Goal: Browse casually: Explore the website without a specific task or goal

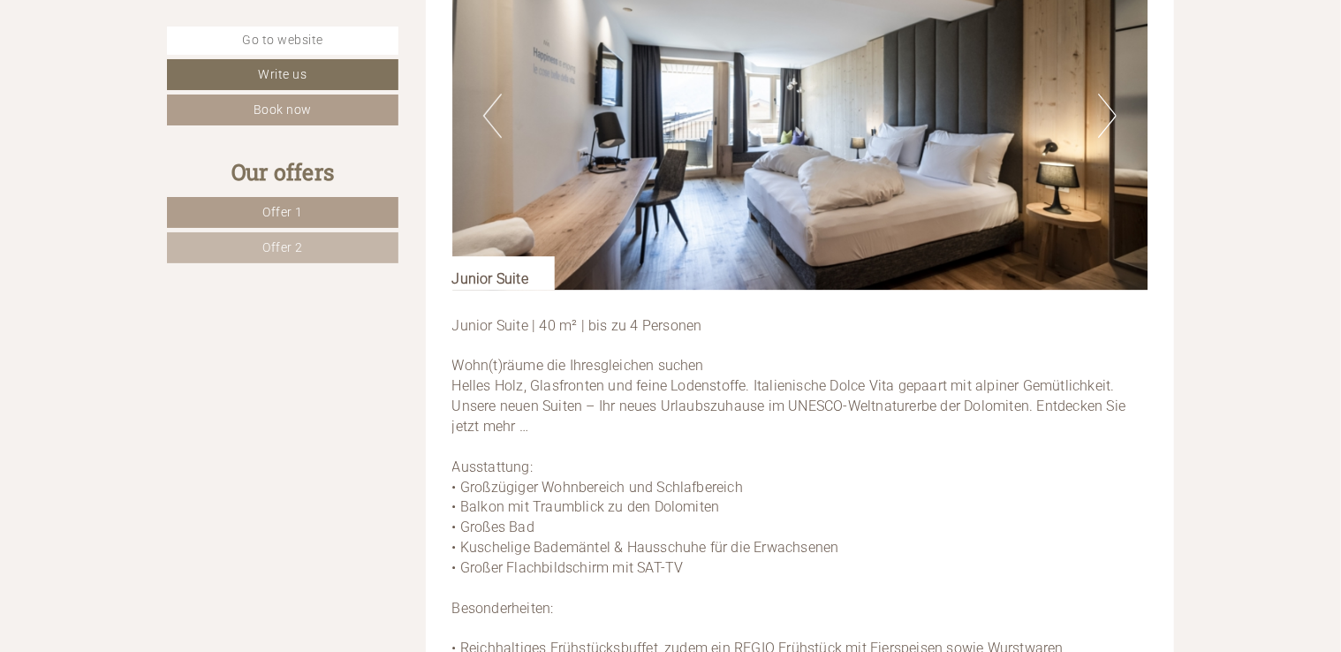
scroll to position [2685, 0]
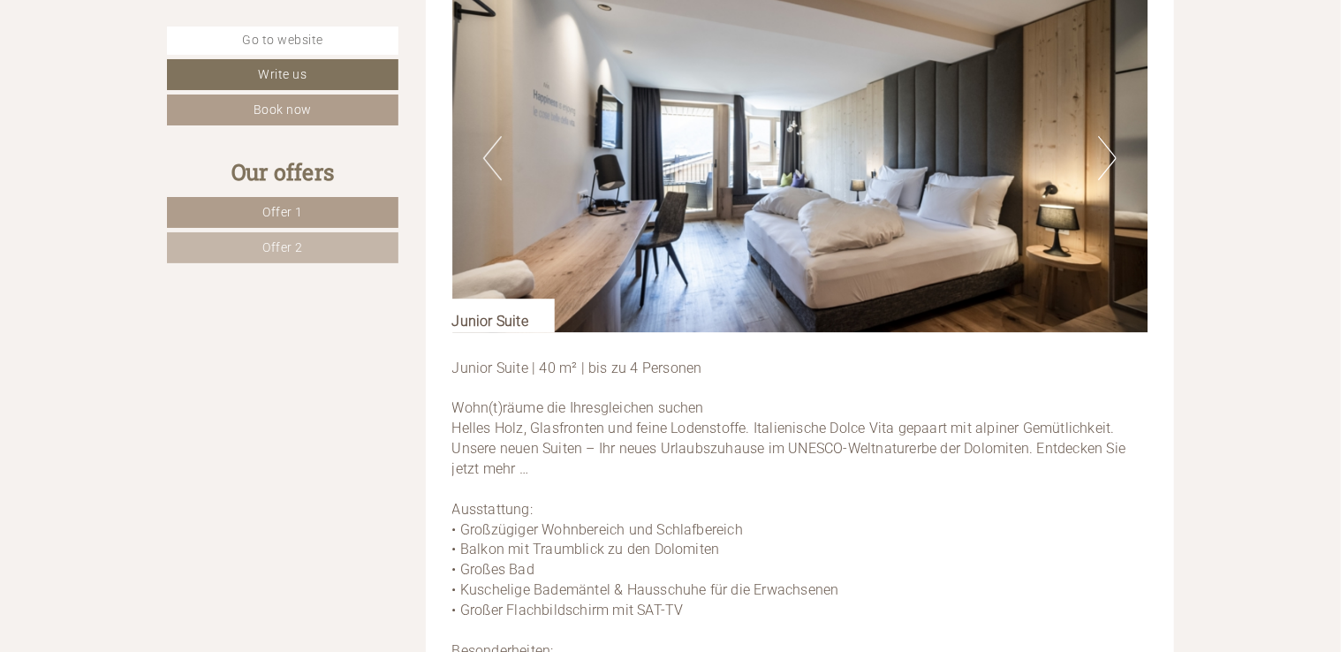
click at [1116, 169] on button "Next" at bounding box center [1107, 158] width 19 height 44
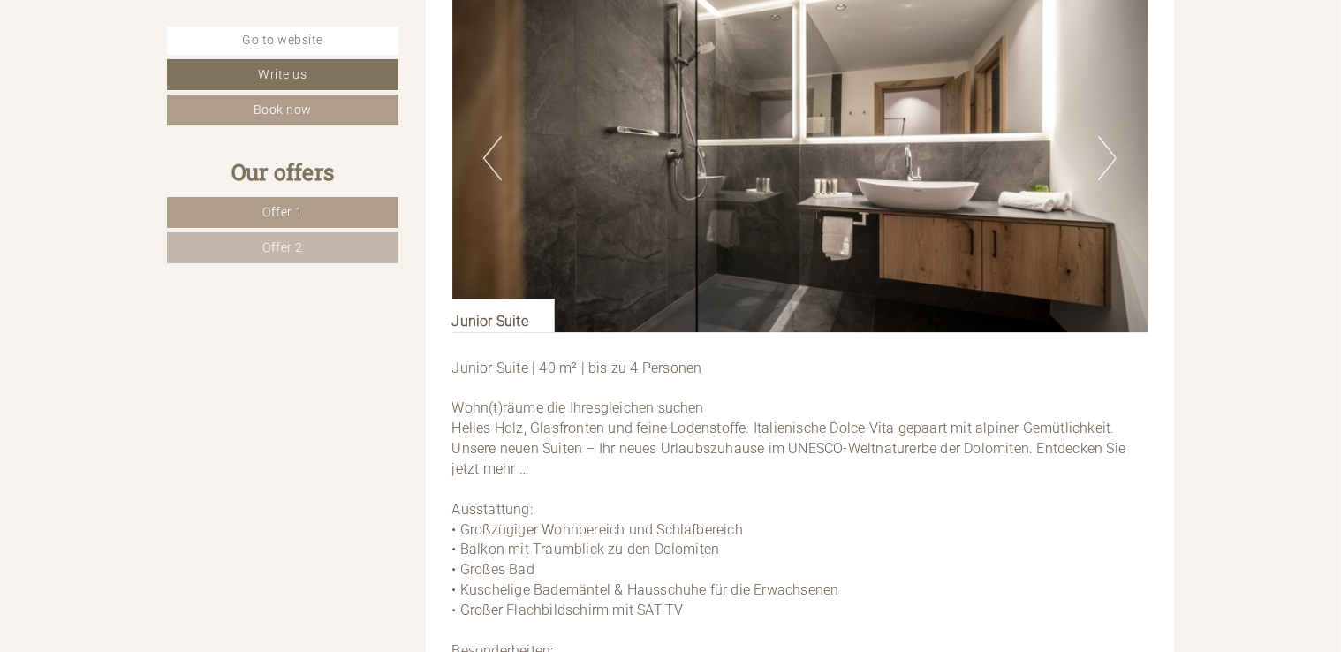
click at [1108, 147] on button "Next" at bounding box center [1107, 158] width 19 height 44
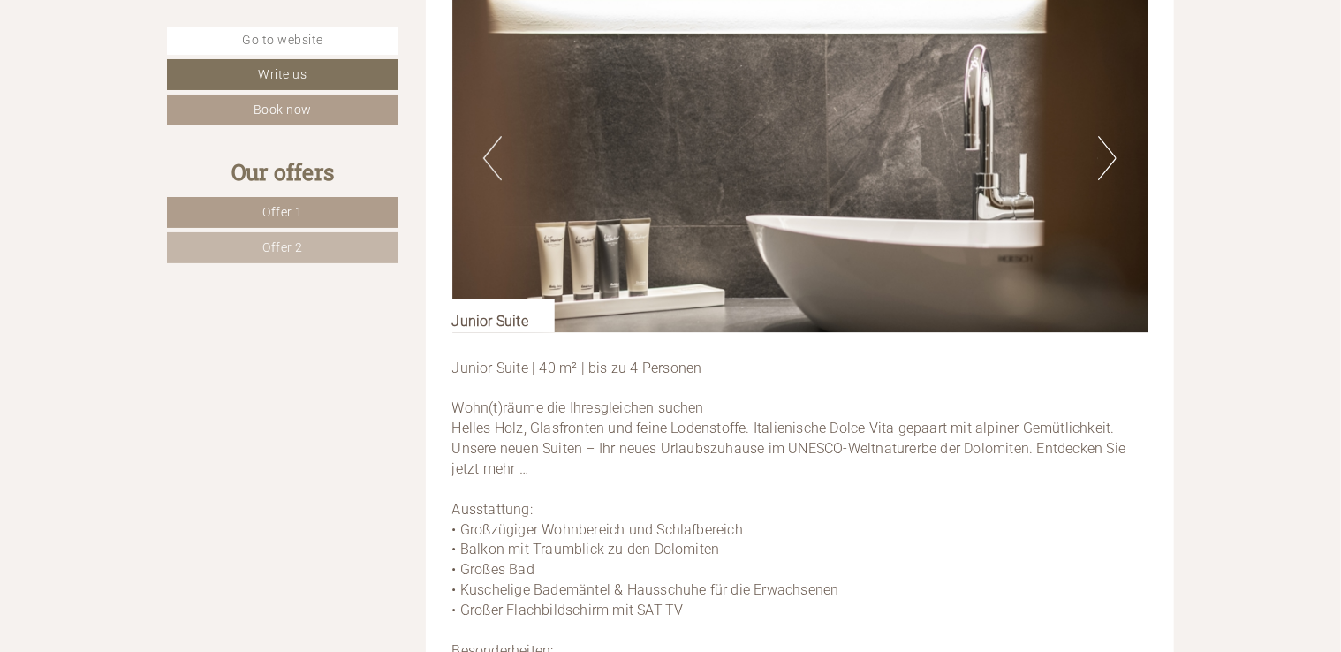
click at [1108, 147] on button "Next" at bounding box center [1107, 158] width 19 height 44
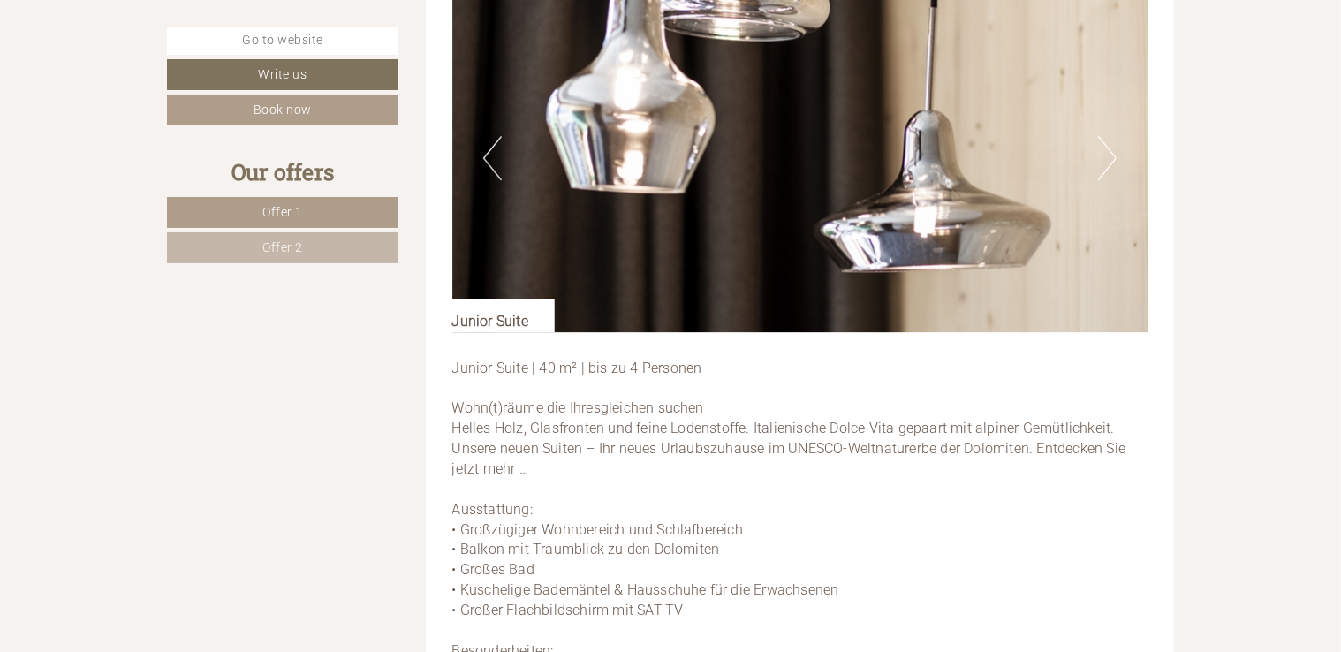
click at [1108, 147] on button "Next" at bounding box center [1107, 158] width 19 height 44
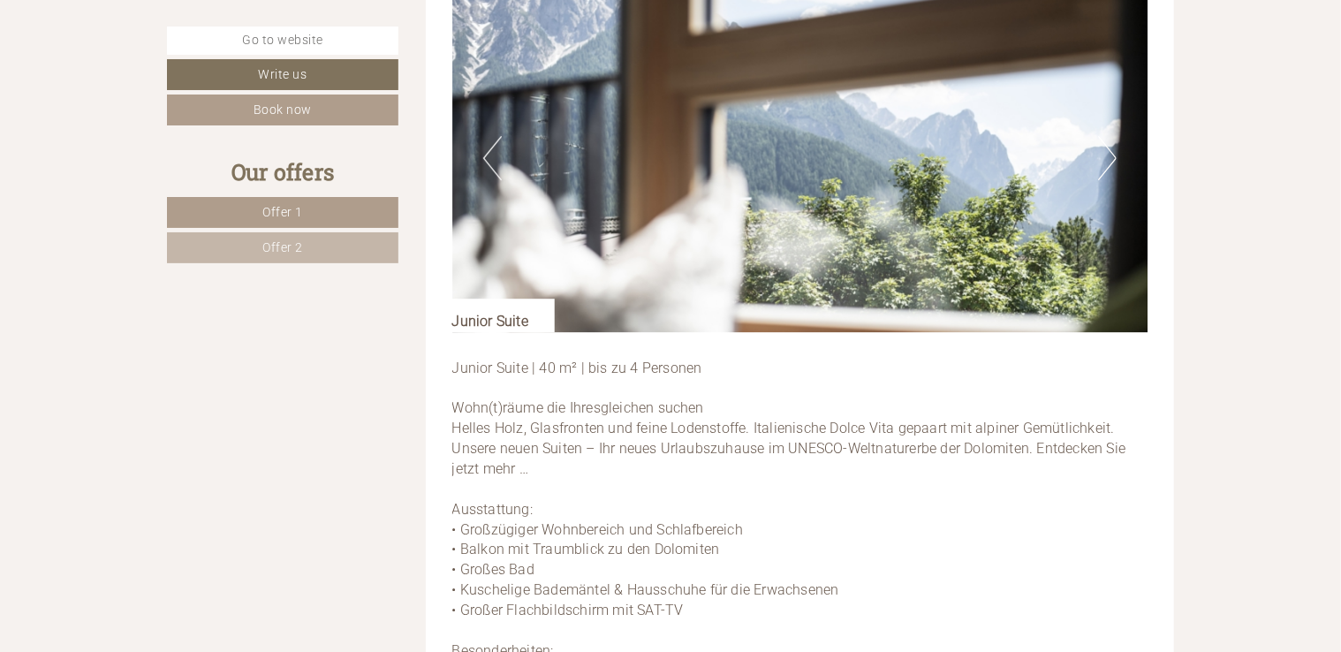
click at [1108, 147] on button "Next" at bounding box center [1107, 158] width 19 height 44
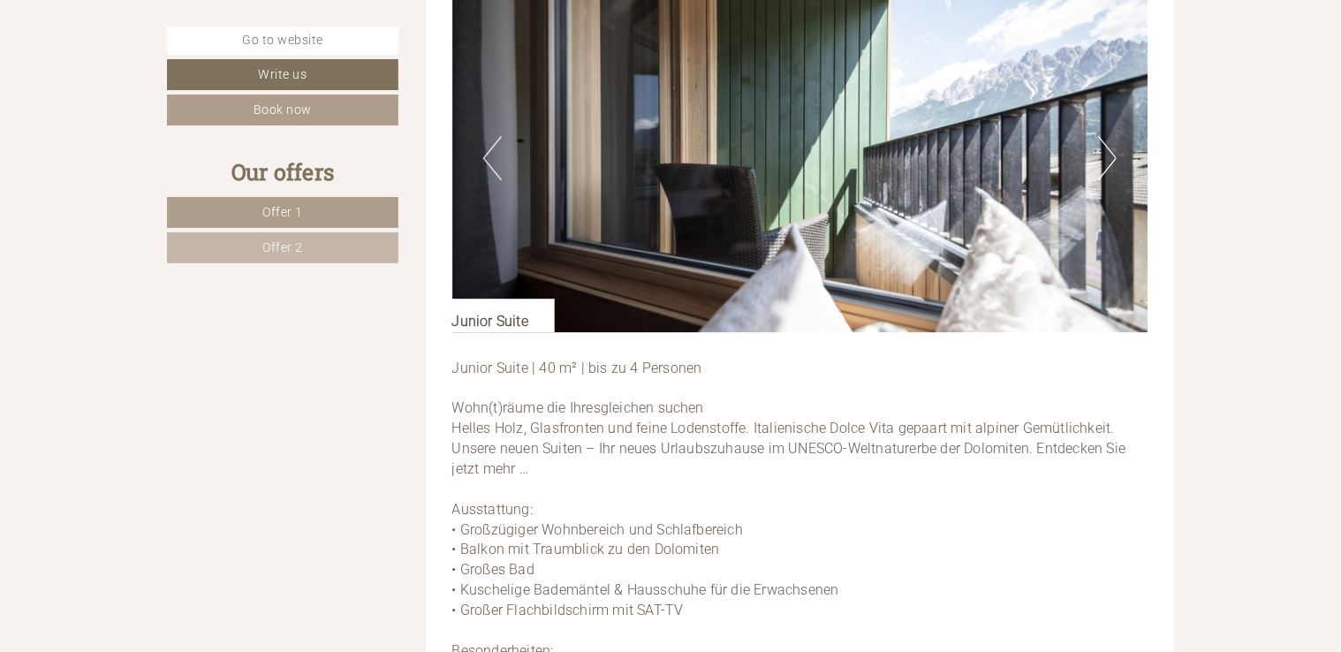
click at [1108, 147] on button "Next" at bounding box center [1107, 158] width 19 height 44
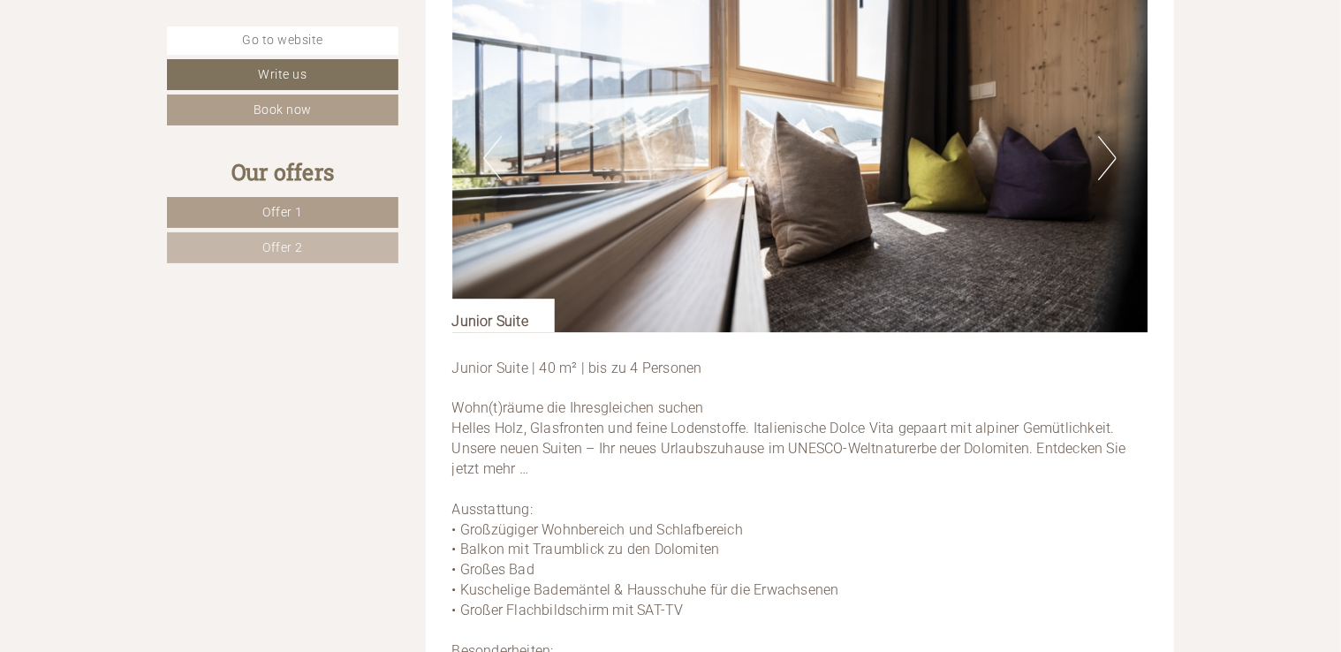
click at [1108, 147] on button "Next" at bounding box center [1107, 158] width 19 height 44
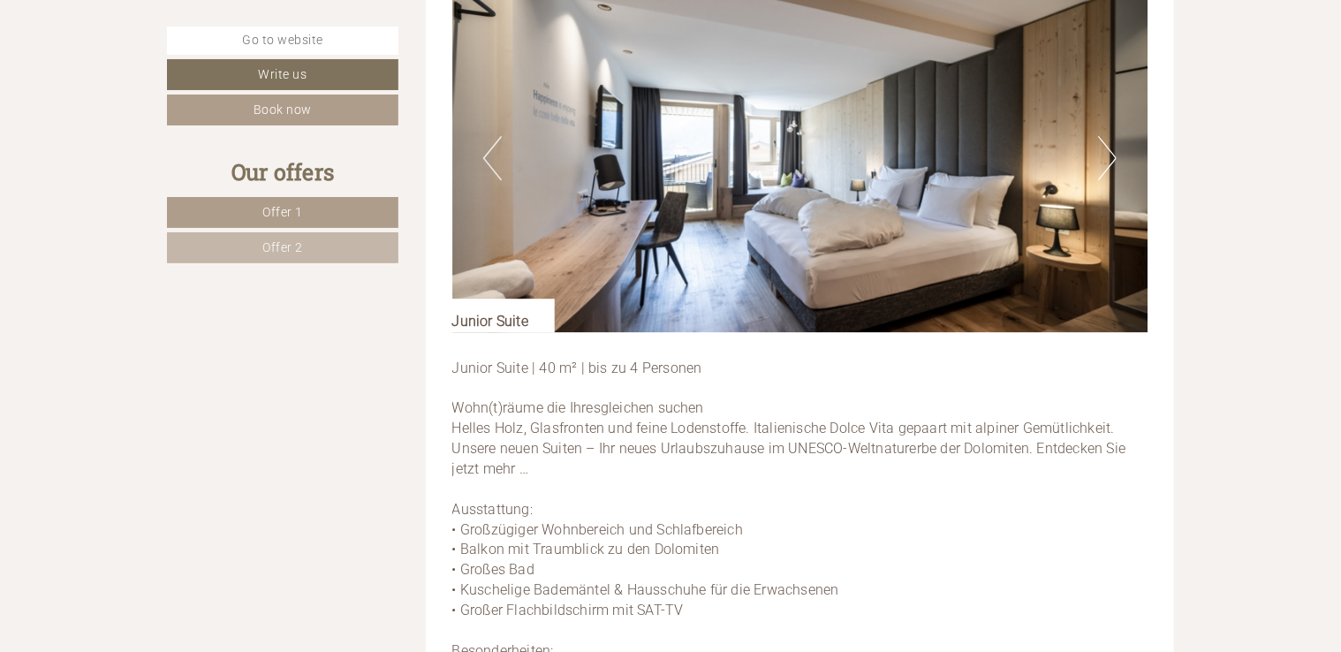
click at [1108, 147] on button "Next" at bounding box center [1107, 158] width 19 height 44
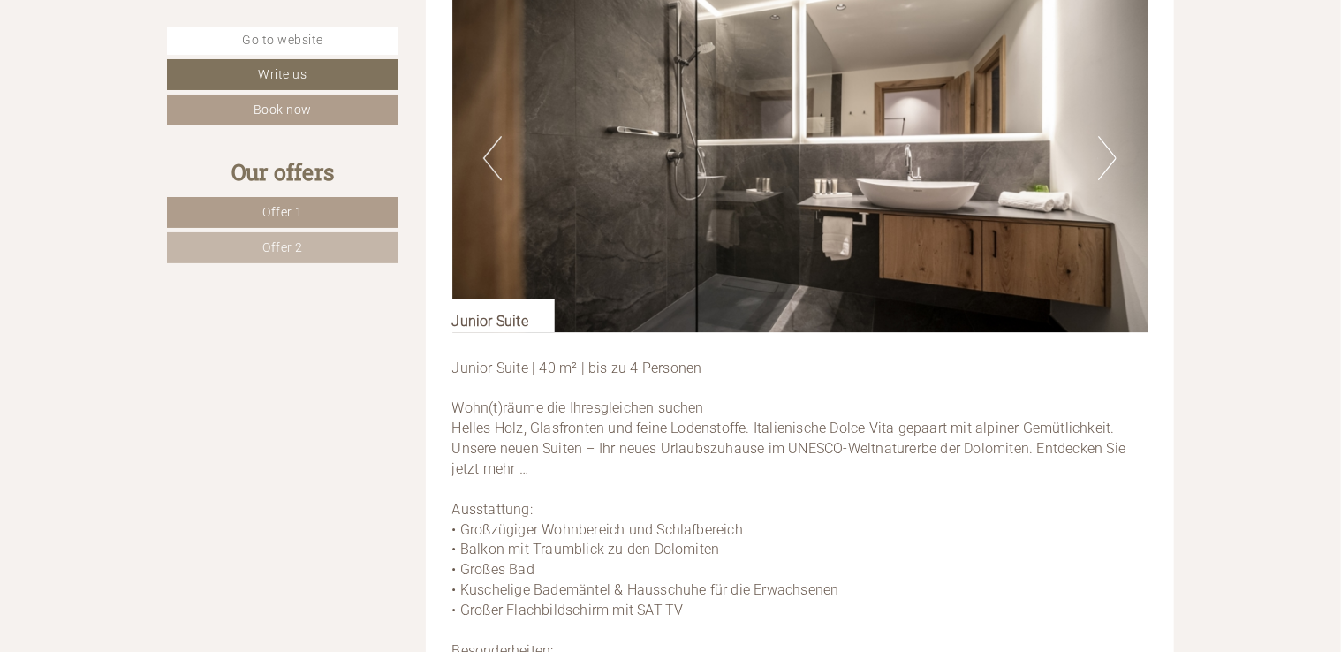
click at [1108, 147] on button "Next" at bounding box center [1107, 158] width 19 height 44
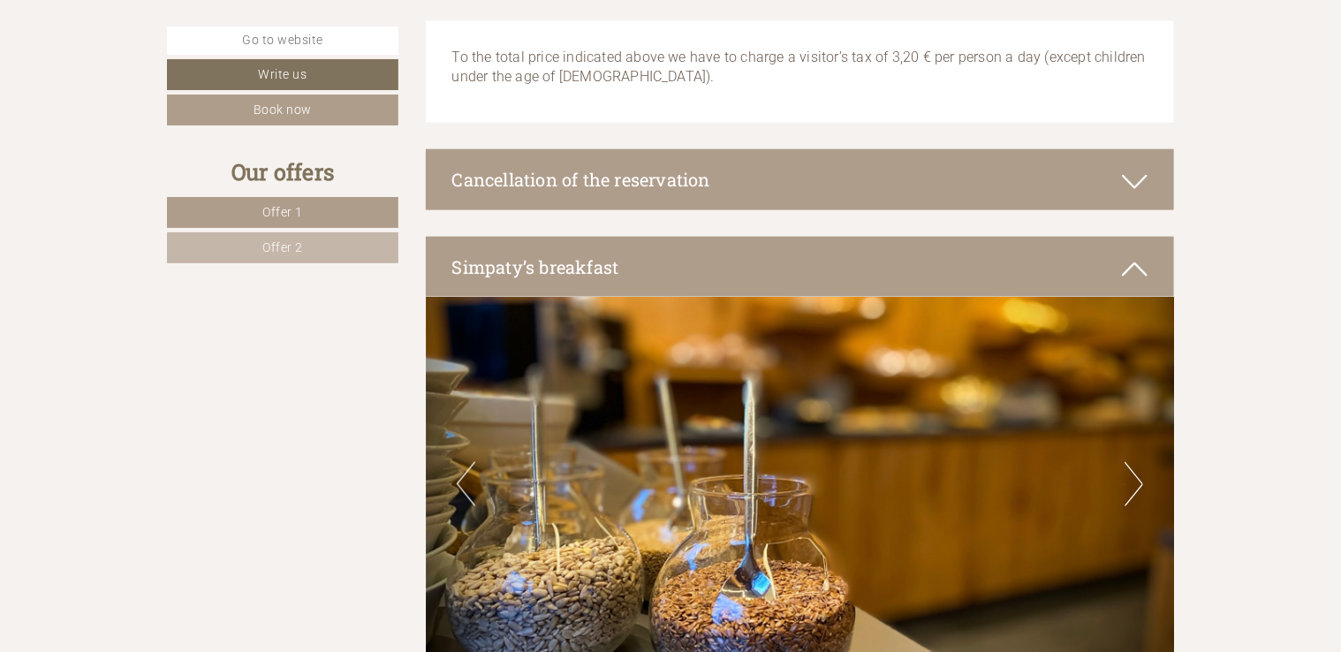
scroll to position [4416, 0]
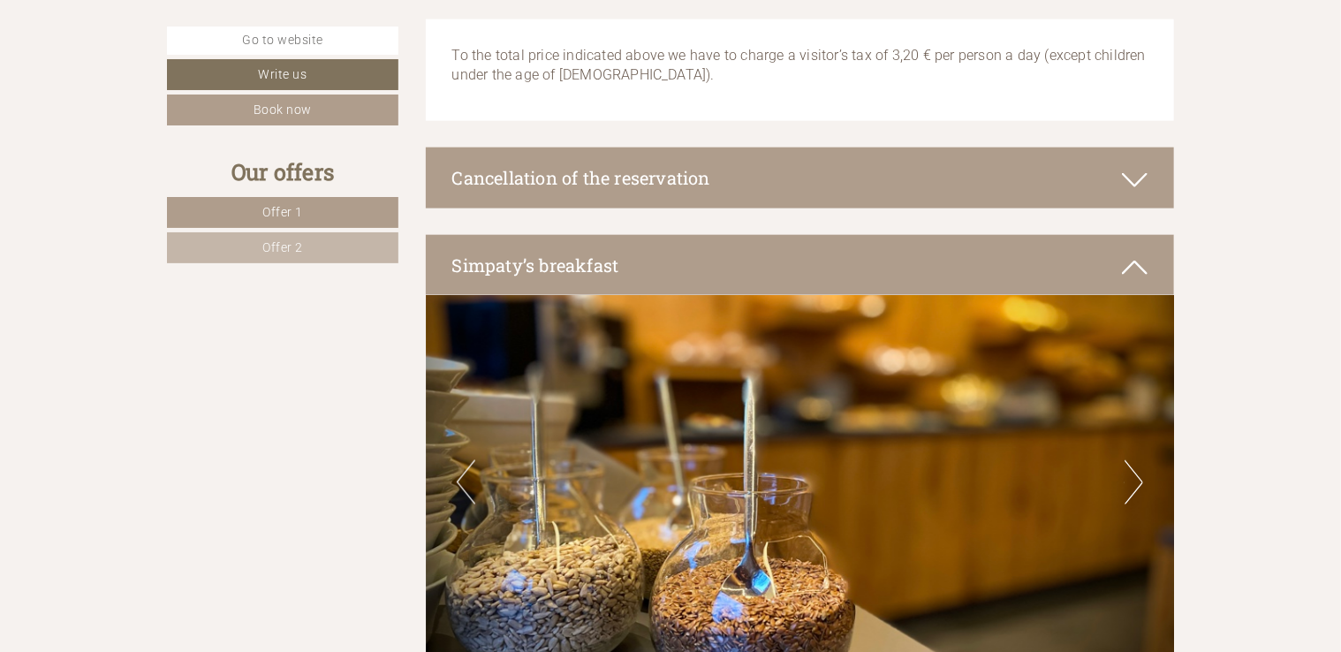
click at [1131, 179] on icon at bounding box center [1135, 180] width 26 height 30
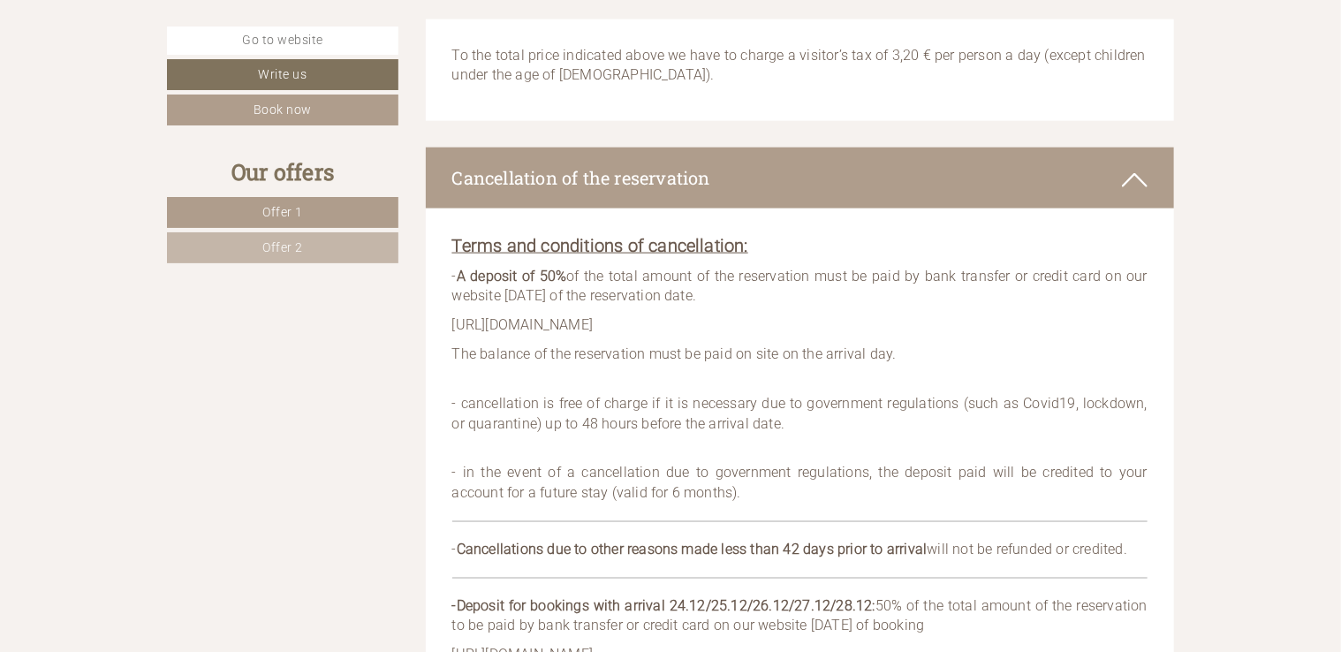
click at [1131, 179] on icon at bounding box center [1135, 180] width 26 height 30
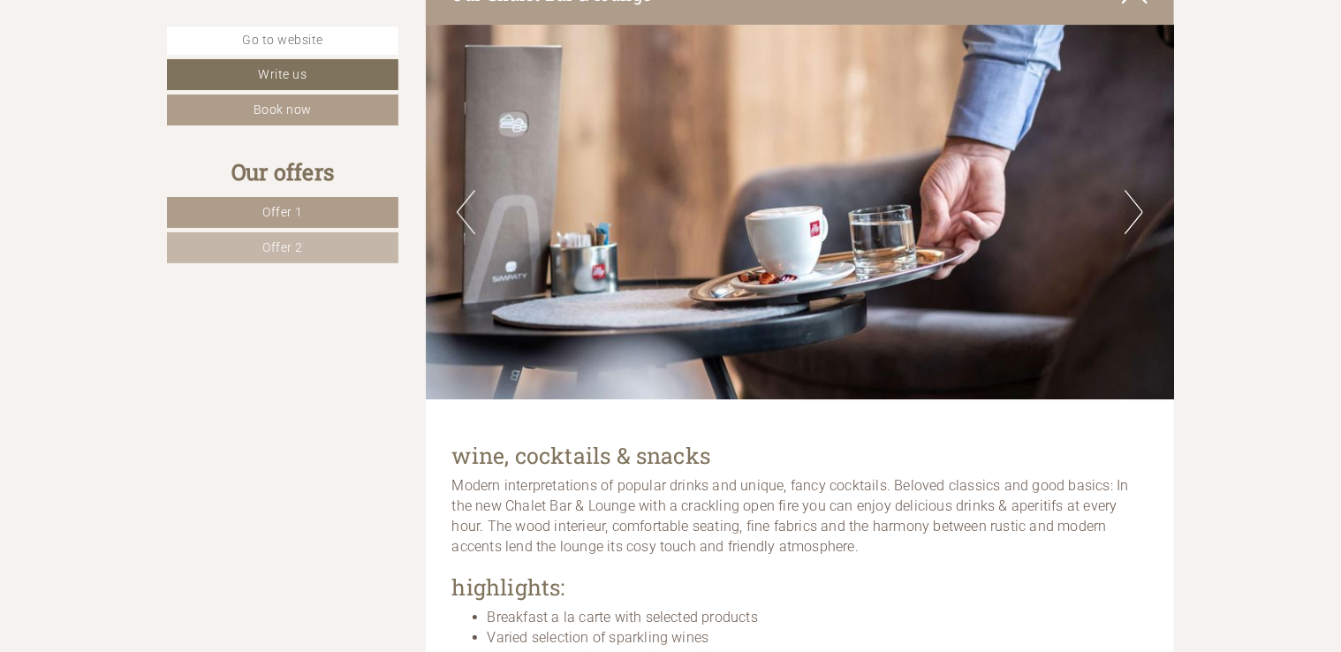
scroll to position [6218, 0]
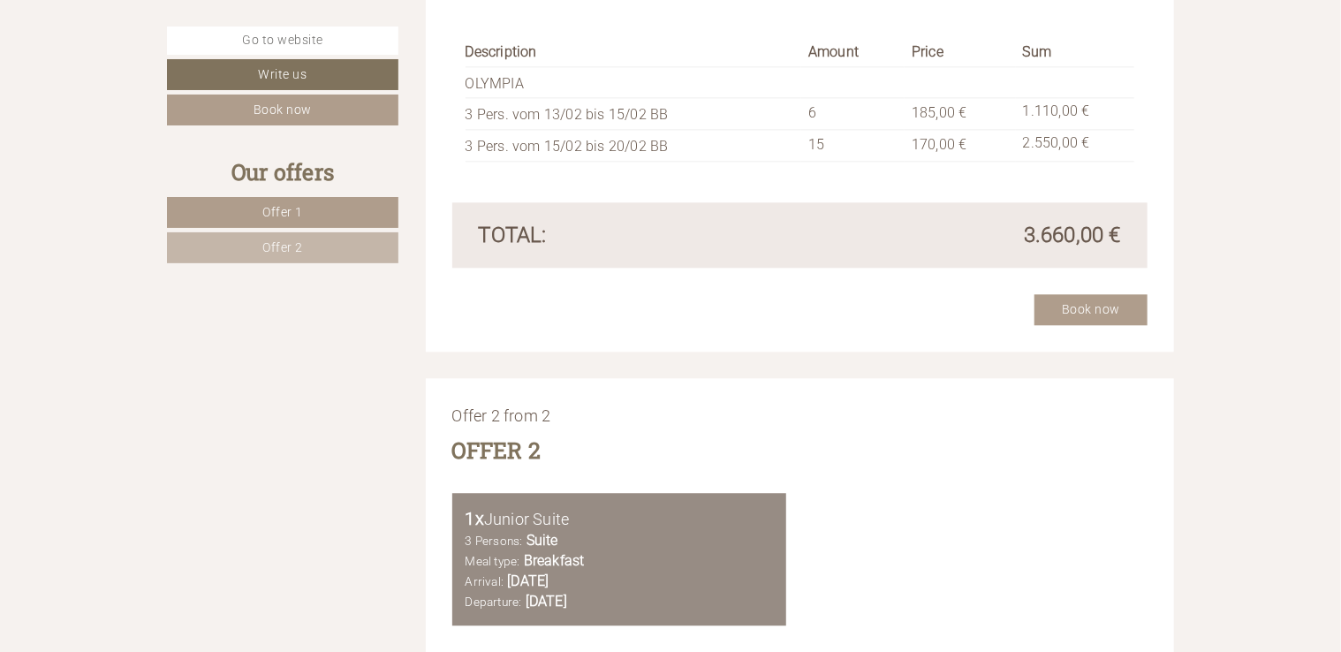
scroll to position [1943, 0]
